Goal: Communication & Community: Answer question/provide support

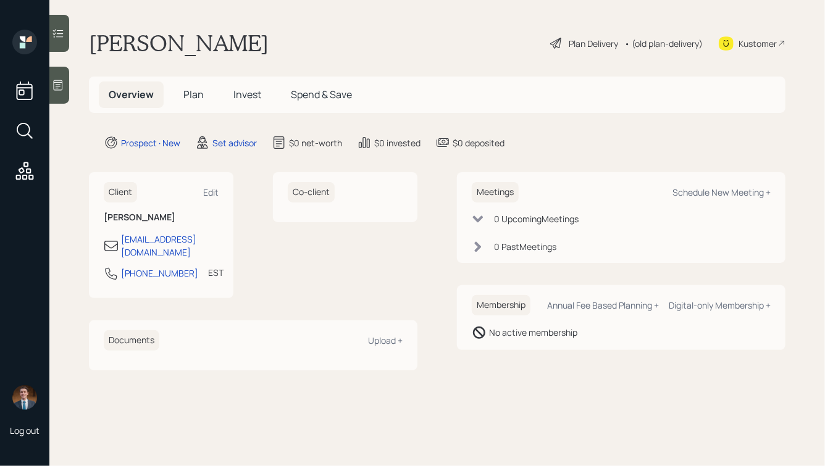
click at [60, 87] on icon at bounding box center [58, 85] width 12 height 12
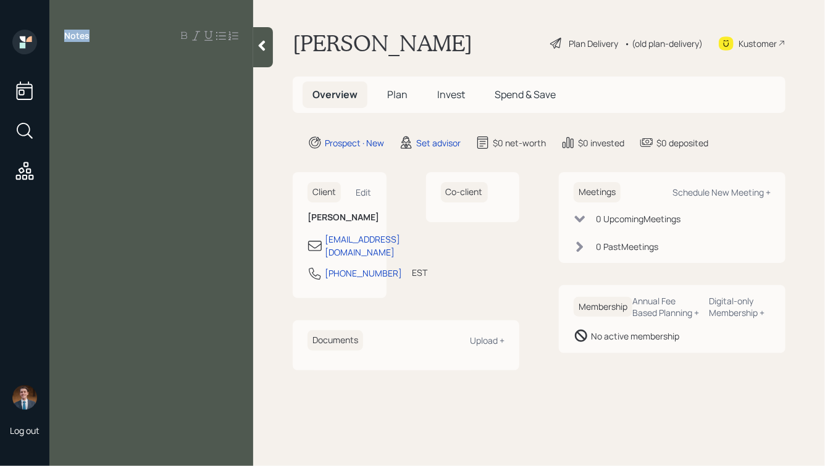
drag, startPoint x: 89, startPoint y: 33, endPoint x: 56, endPoint y: 33, distance: 33.3
click at [56, 33] on div "Notes" at bounding box center [151, 36] width 204 height 12
click at [76, 34] on label "Notes" at bounding box center [76, 36] width 25 height 12
click at [89, 67] on div at bounding box center [151, 64] width 174 height 14
click at [99, 64] on div "401k" at bounding box center [151, 64] width 174 height 14
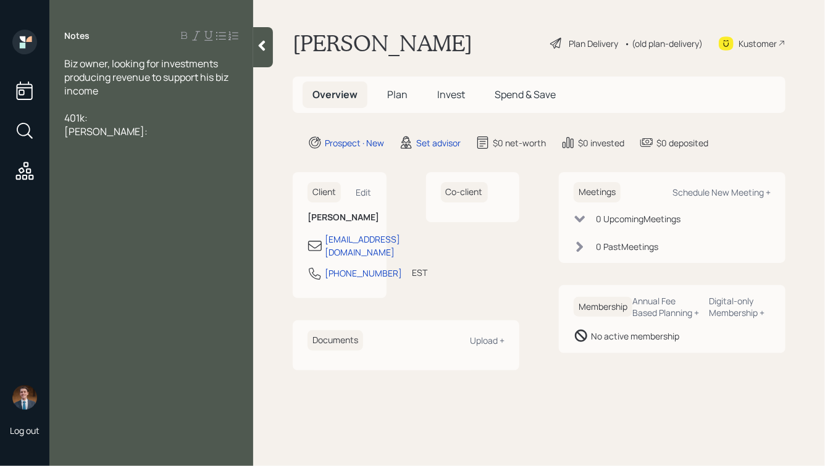
click at [228, 67] on div "Biz owner, looking for investments producing revenue to support his biz income" at bounding box center [151, 77] width 174 height 41
click at [262, 43] on icon at bounding box center [262, 46] width 7 height 10
